Goal: Information Seeking & Learning: Learn about a topic

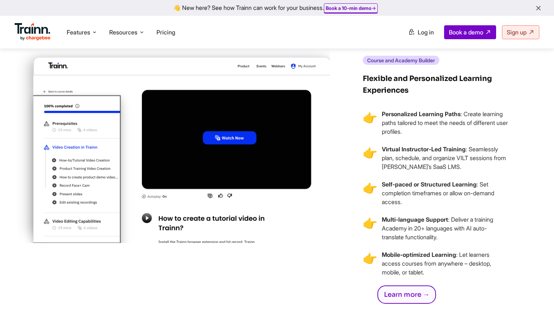
scroll to position [1613, 0]
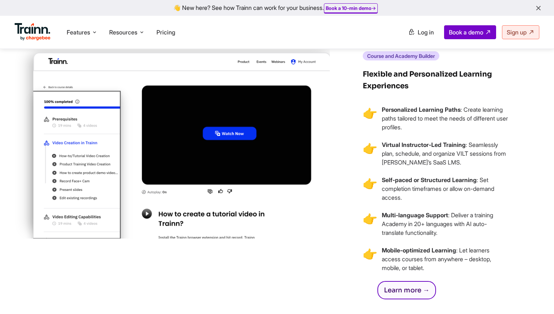
click at [385, 285] on link "Learn more →" at bounding box center [406, 290] width 59 height 18
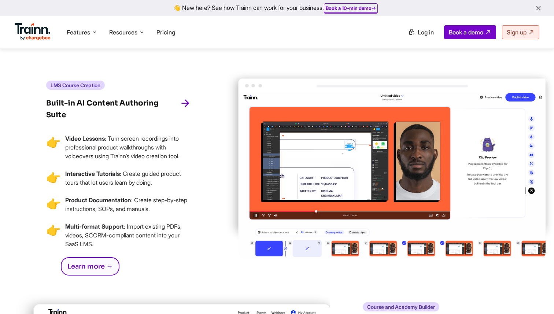
scroll to position [1357, 0]
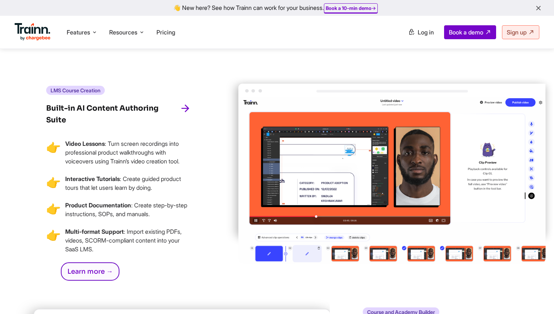
click at [83, 272] on div "LMS Course Creation Built-in AI Content Authoring Suite 👉 Video Lessons : Turn …" at bounding box center [118, 186] width 145 height 222
click at [83, 265] on link "Learn more →" at bounding box center [90, 271] width 59 height 18
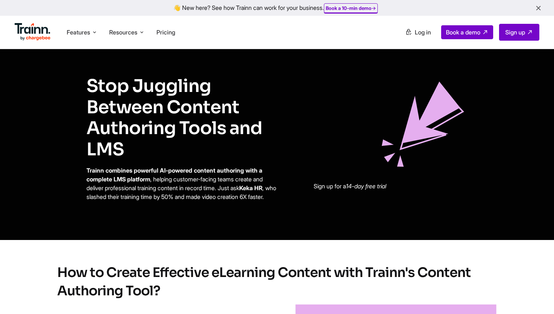
scroll to position [465, 0]
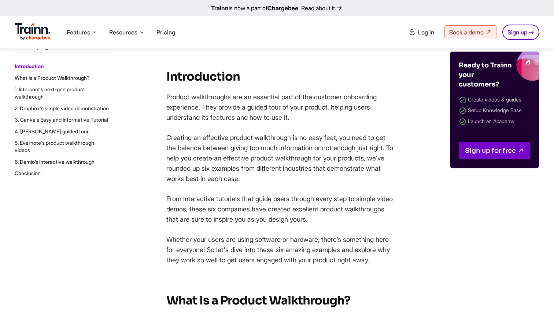
scroll to position [321, 0]
